Goal: Find contact information: Find contact information

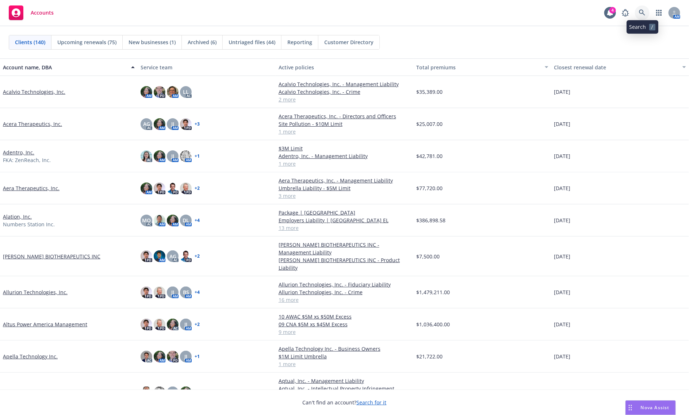
click at [643, 12] on icon at bounding box center [642, 12] width 7 height 7
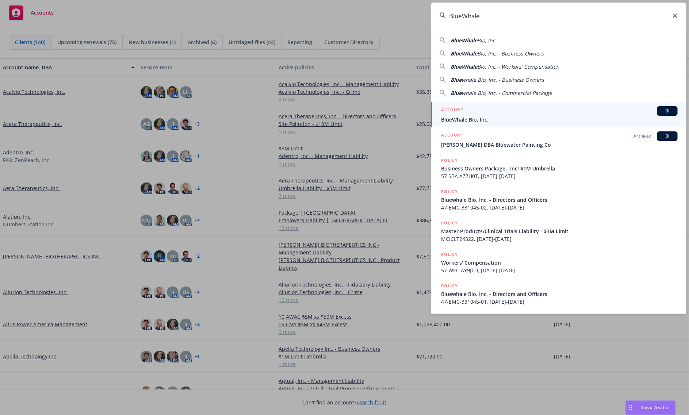
type input "BlueWhale"
click at [484, 118] on span "BlueWhale Bio, Inc." at bounding box center [559, 120] width 237 height 8
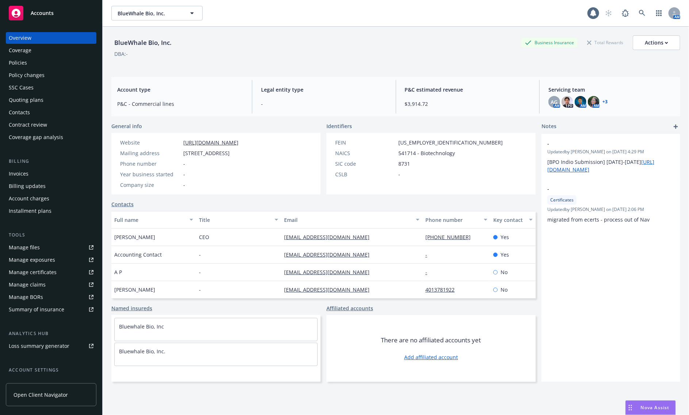
click at [22, 69] on div "Policy changes" at bounding box center [27, 75] width 36 height 12
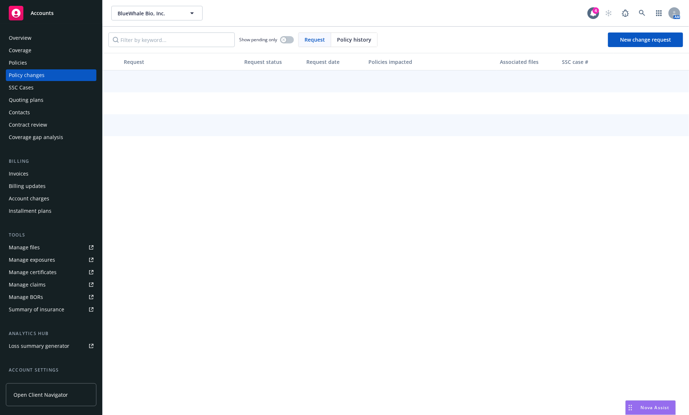
click at [24, 66] on div "Policies" at bounding box center [18, 63] width 18 height 12
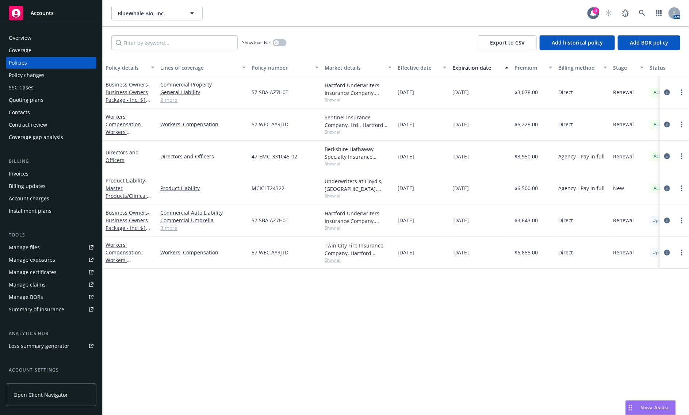
click at [20, 10] on rect at bounding box center [16, 13] width 15 height 15
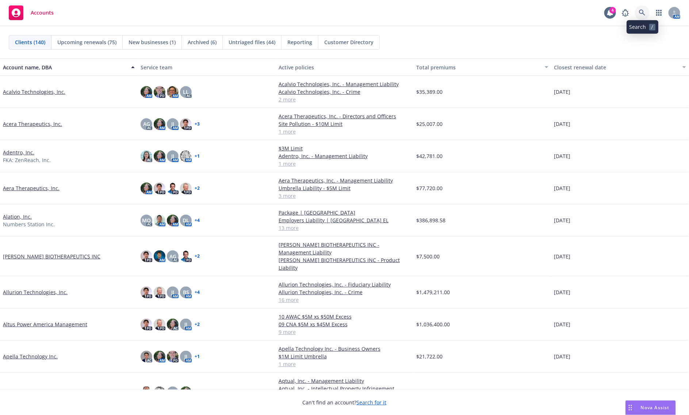
click at [642, 10] on icon at bounding box center [642, 12] width 6 height 6
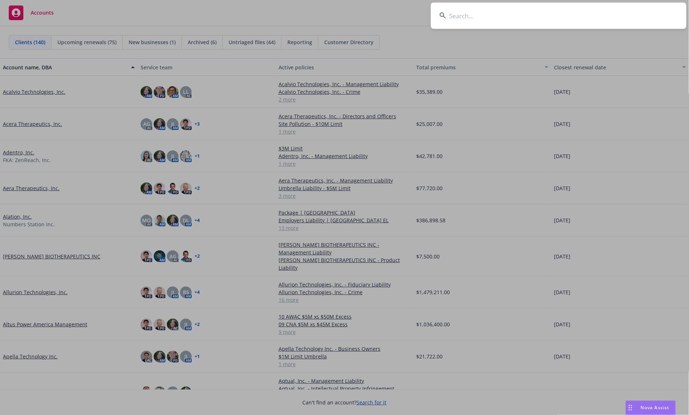
type input "Invoice"
click at [484, 14] on input at bounding box center [559, 16] width 256 height 26
paste input "Arpelos Biosciences"
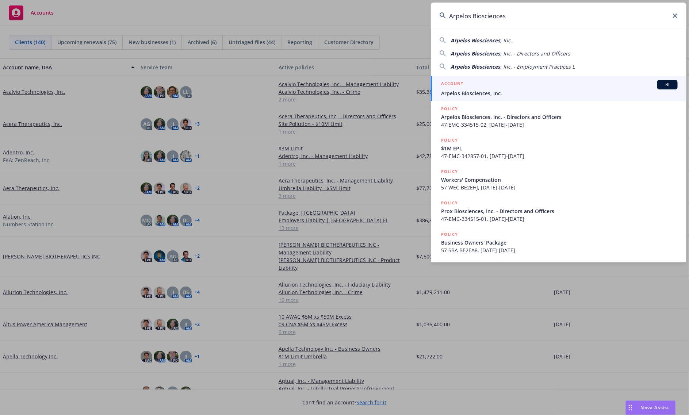
type input "Arpelos Biosciences"
click at [472, 85] on div "ACCOUNT BI" at bounding box center [559, 84] width 237 height 9
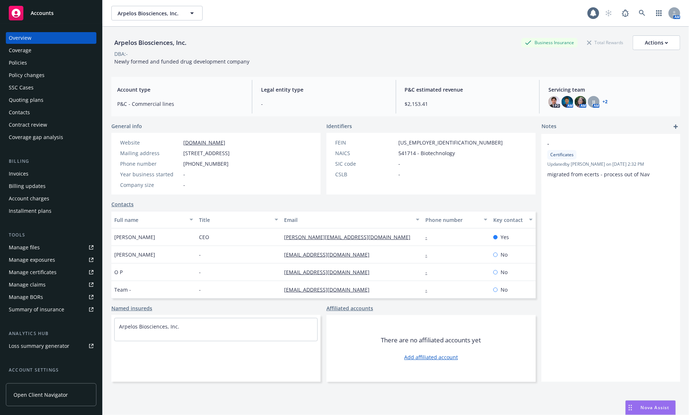
click at [38, 64] on div "Policies" at bounding box center [51, 63] width 85 height 12
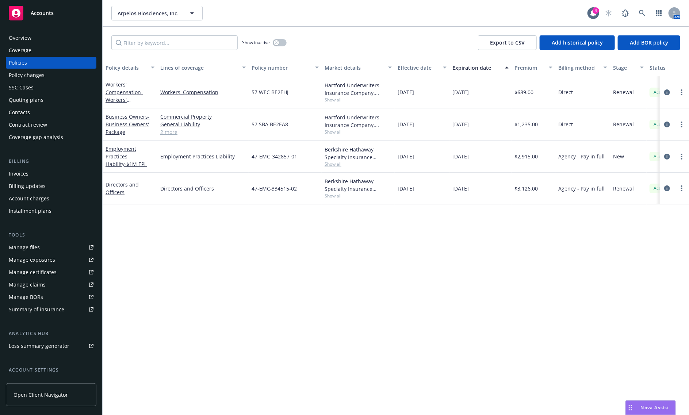
click at [31, 113] on div "Contacts" at bounding box center [51, 113] width 85 height 12
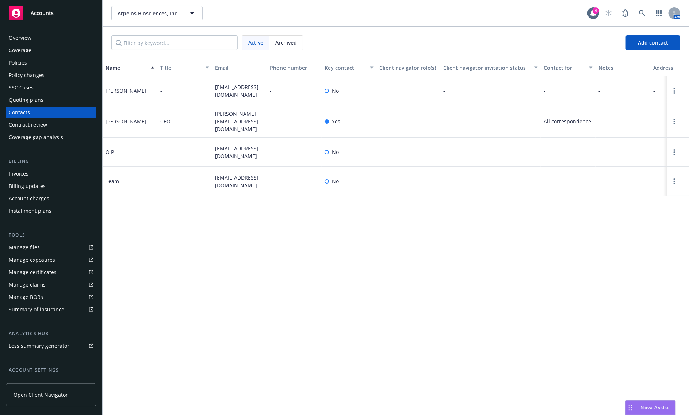
click at [234, 82] on div "[EMAIL_ADDRESS][DOMAIN_NAME]" at bounding box center [239, 90] width 55 height 29
copy span "[EMAIL_ADDRESS][DOMAIN_NAME]"
drag, startPoint x: 318, startPoint y: 296, endPoint x: 293, endPoint y: 282, distance: 28.1
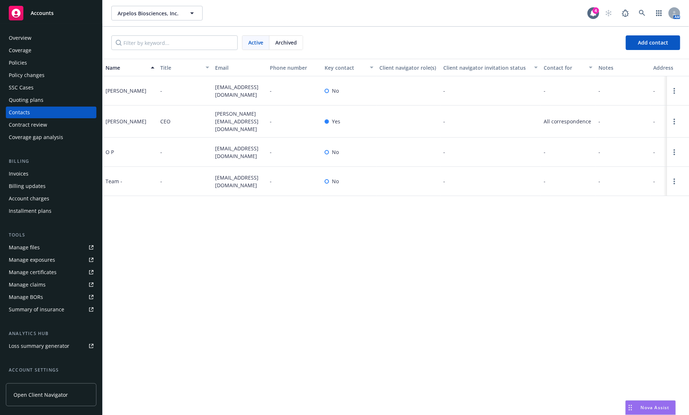
click at [318, 296] on div "Name Title Email Phone number Key contact Client navigator role(s) Client navig…" at bounding box center [396, 237] width 587 height 357
click at [35, 65] on div "Policies" at bounding box center [51, 63] width 85 height 12
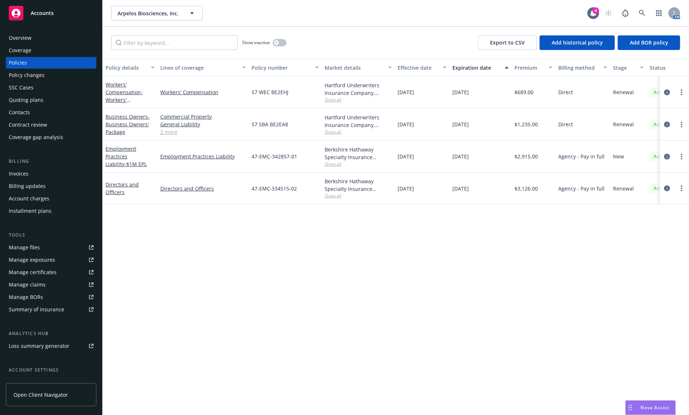
click at [328, 146] on div "Berkshire Hathaway Specialty Insurance Company, Berkshire Hathaway Specialty In…" at bounding box center [358, 153] width 67 height 15
click at [329, 146] on div "Berkshire Hathaway Specialty Insurance Company, Berkshire Hathaway Specialty In…" at bounding box center [358, 153] width 67 height 15
copy div "[GEOGRAPHIC_DATA]"
drag, startPoint x: 231, startPoint y: 264, endPoint x: 231, endPoint y: 257, distance: 6.9
click at [231, 263] on div "Policy details Lines of coverage Policy number Market details Effective date Ex…" at bounding box center [396, 237] width 587 height 357
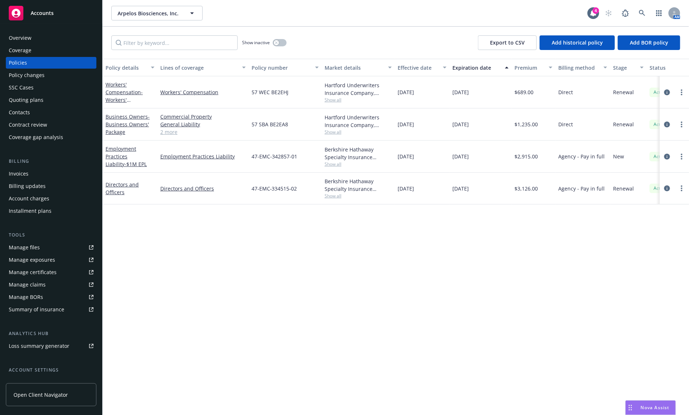
click at [51, 8] on div "Accounts" at bounding box center [51, 13] width 85 height 15
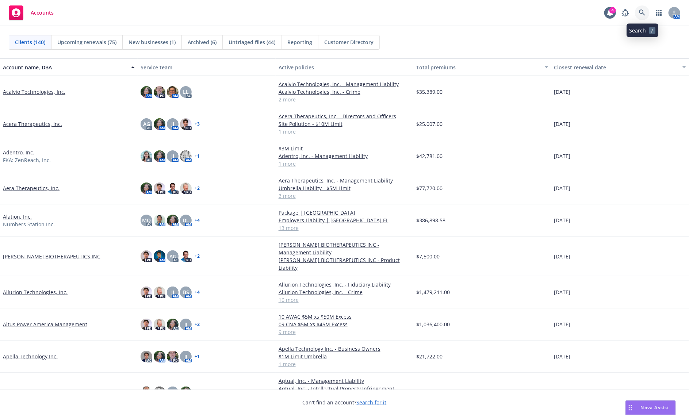
click at [645, 7] on link at bounding box center [642, 12] width 15 height 15
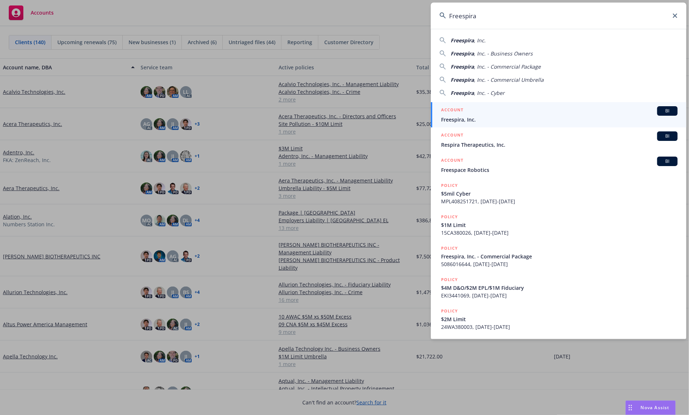
type input "Freespira"
click at [455, 122] on span "Freespira, Inc." at bounding box center [559, 120] width 237 height 8
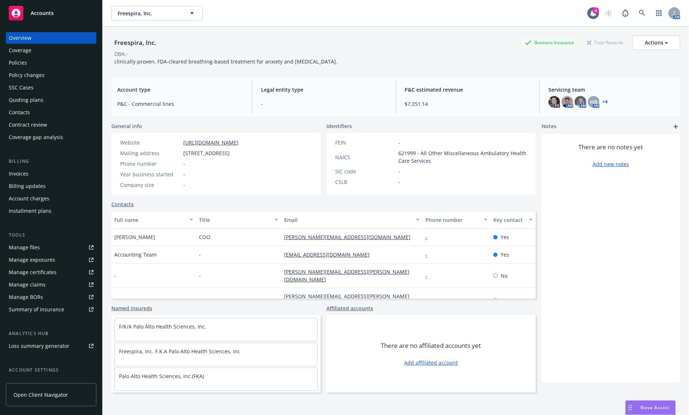
click at [29, 110] on div "Contacts" at bounding box center [19, 113] width 21 height 12
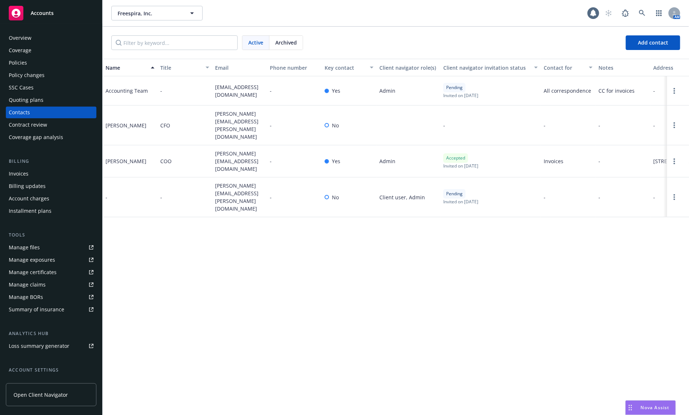
click at [266, 253] on div "Name Title Email Phone number Key contact Client navigator role(s) Client navig…" at bounding box center [396, 237] width 587 height 357
click at [245, 87] on span "[EMAIL_ADDRESS][DOMAIN_NAME]" at bounding box center [239, 90] width 49 height 15
click at [231, 85] on span "[EMAIL_ADDRESS][DOMAIN_NAME]" at bounding box center [239, 90] width 49 height 15
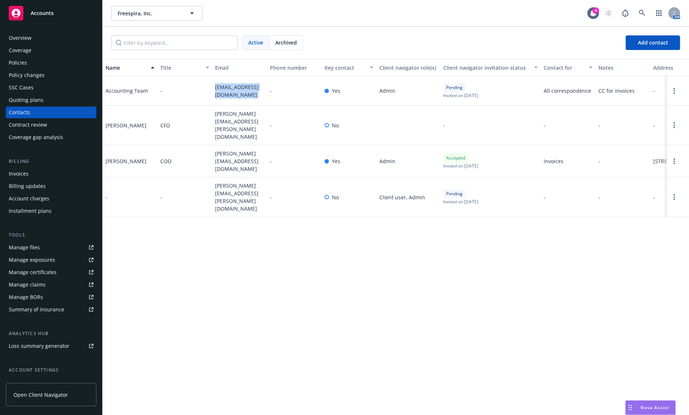
click at [231, 85] on span "[EMAIL_ADDRESS][DOMAIN_NAME]" at bounding box center [239, 90] width 49 height 15
copy span "[EMAIL_ADDRESS][DOMAIN_NAME]"
click at [249, 289] on div "Name Title Email Phone number Key contact Client navigator role(s) Client navig…" at bounding box center [396, 237] width 587 height 357
click at [53, 17] on div "Accounts" at bounding box center [51, 13] width 85 height 15
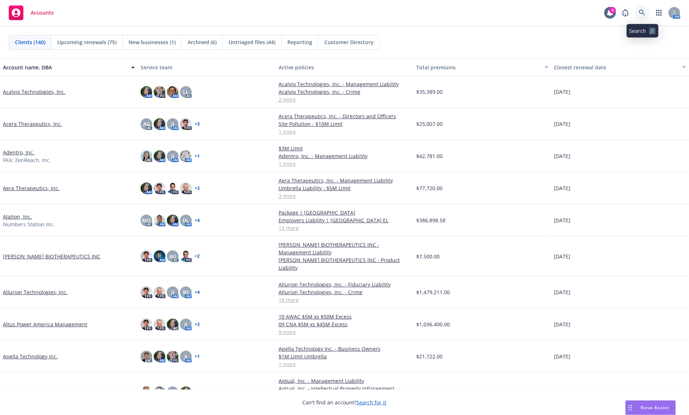
click at [643, 9] on icon at bounding box center [642, 12] width 7 height 7
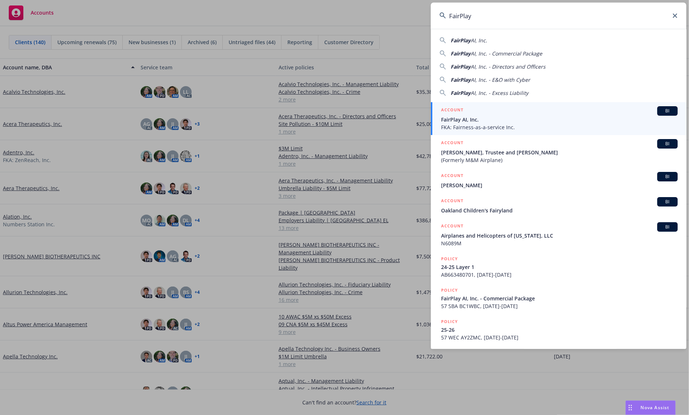
type input "FairPlay"
click at [453, 113] on h5 "ACCOUNT" at bounding box center [452, 110] width 22 height 9
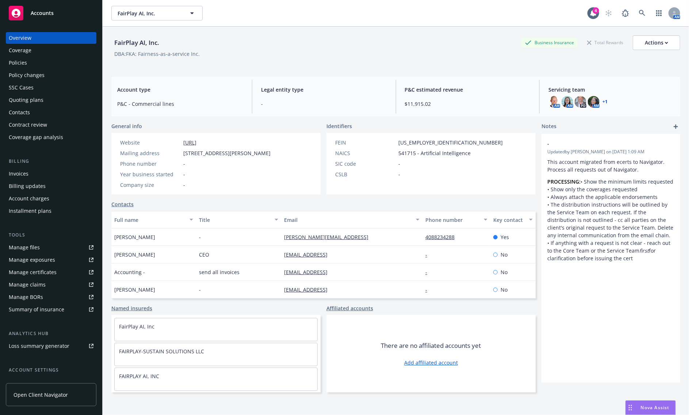
click at [20, 172] on div "Invoices" at bounding box center [19, 174] width 20 height 12
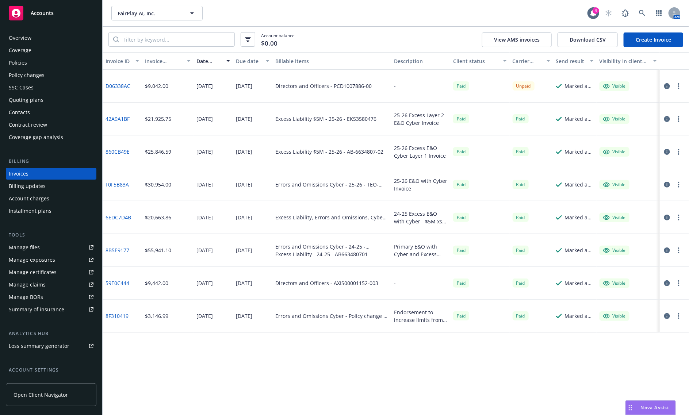
click at [35, 20] on div "Accounts" at bounding box center [51, 13] width 85 height 15
